Goal: Transaction & Acquisition: Download file/media

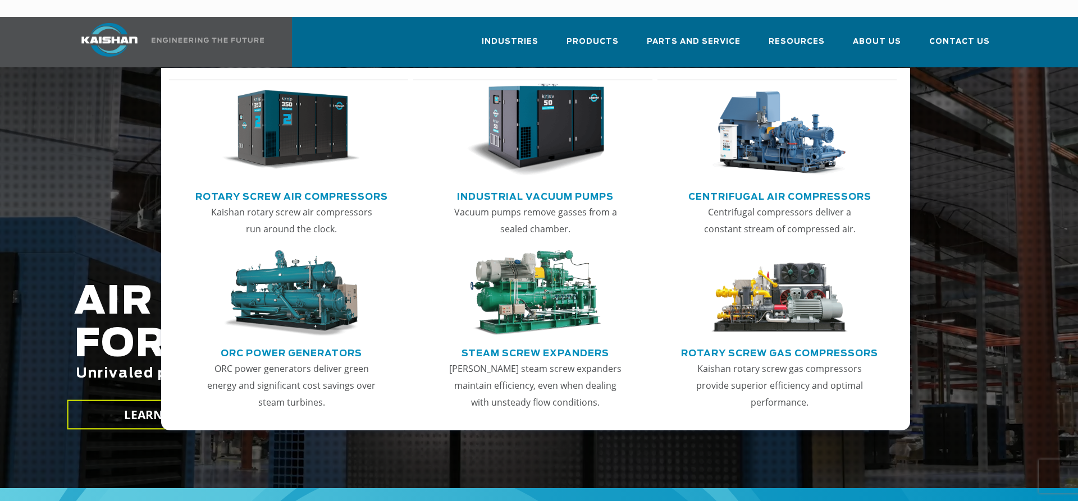
click at [235, 187] on link "Rotary Screw Air Compressors" at bounding box center [291, 195] width 193 height 17
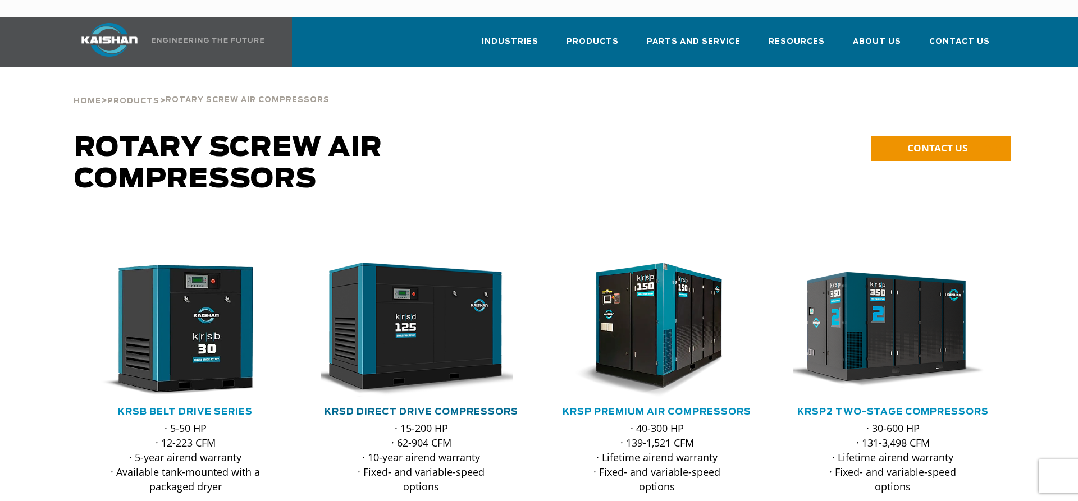
click at [447, 408] on link "KRSD Direct Drive Compressors" at bounding box center [421, 412] width 194 height 9
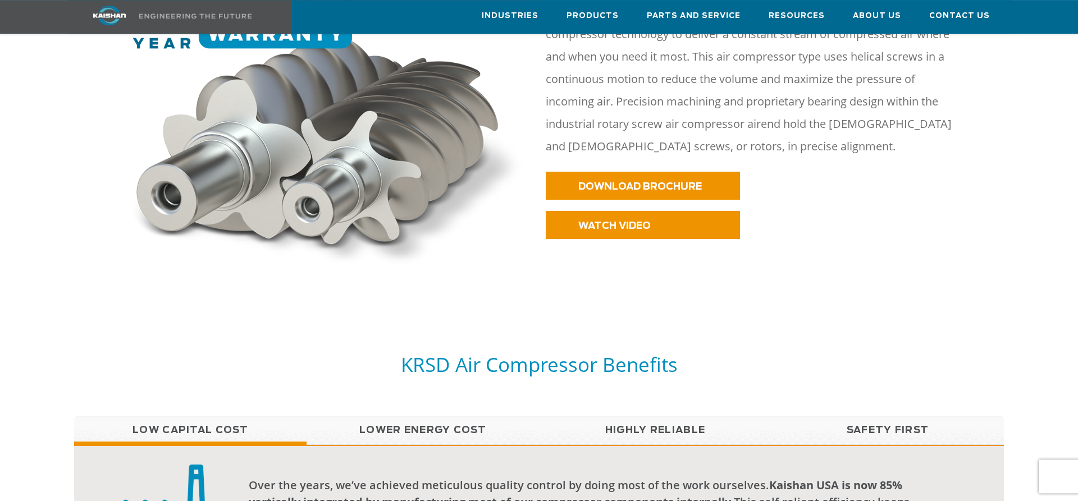
scroll to position [687, 0]
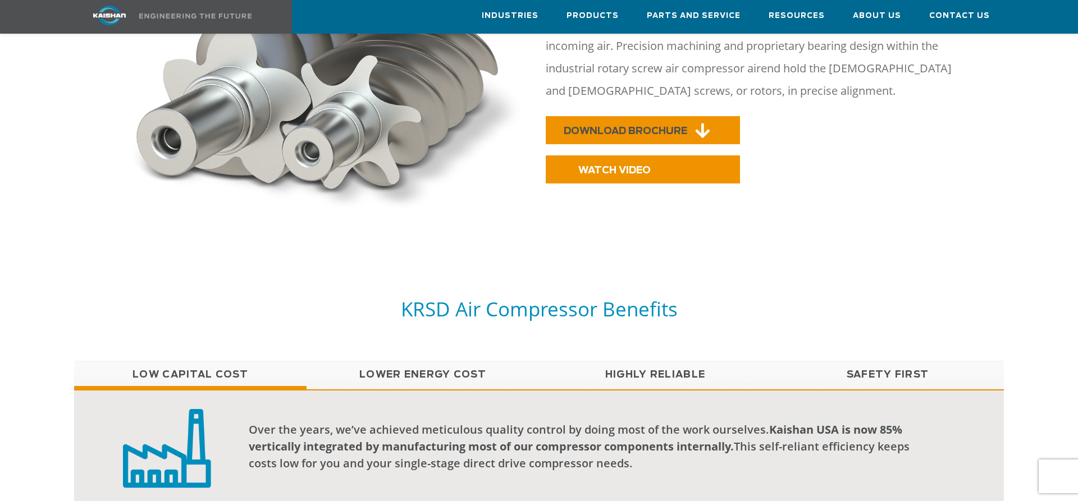
click at [644, 119] on link "DOWNLOAD BROCHURE" at bounding box center [643, 130] width 194 height 28
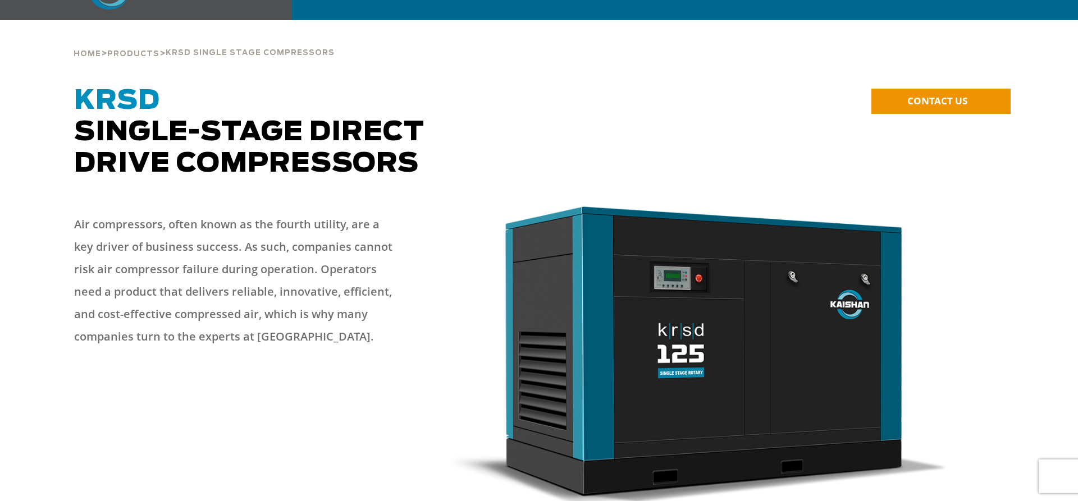
scroll to position [0, 0]
